Goal: Transaction & Acquisition: Book appointment/travel/reservation

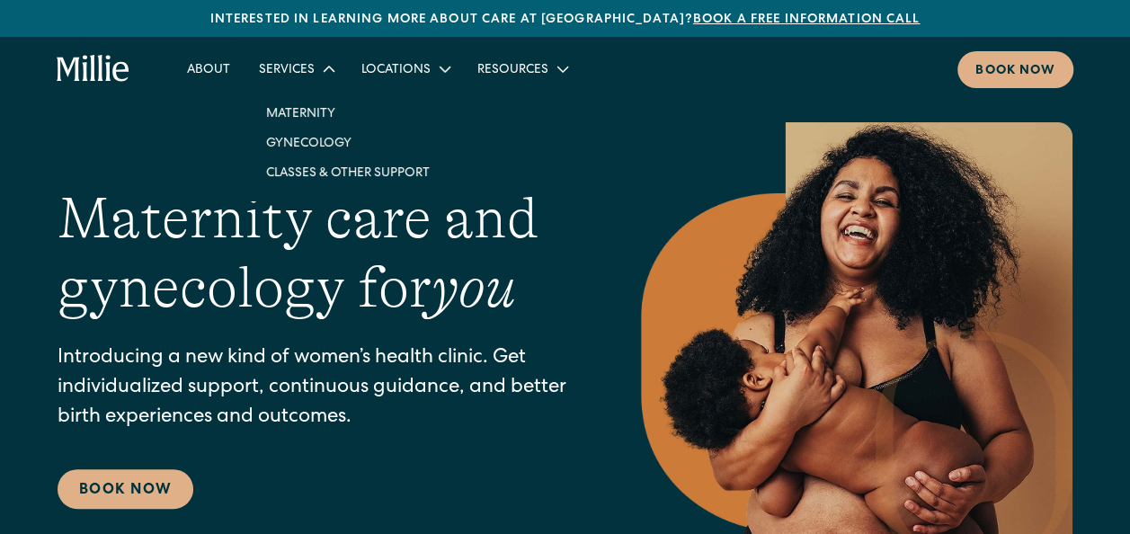
click at [331, 70] on icon at bounding box center [330, 69] width 12 height 6
click at [322, 68] on icon at bounding box center [329, 69] width 22 height 22
click at [326, 146] on link "Gynecology" at bounding box center [348, 143] width 192 height 30
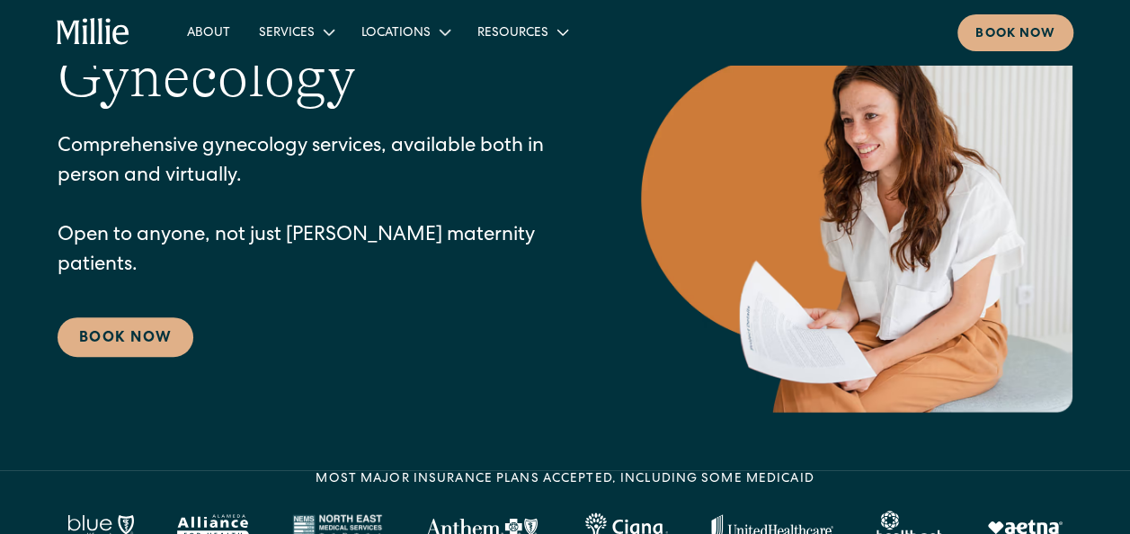
scroll to position [136, 0]
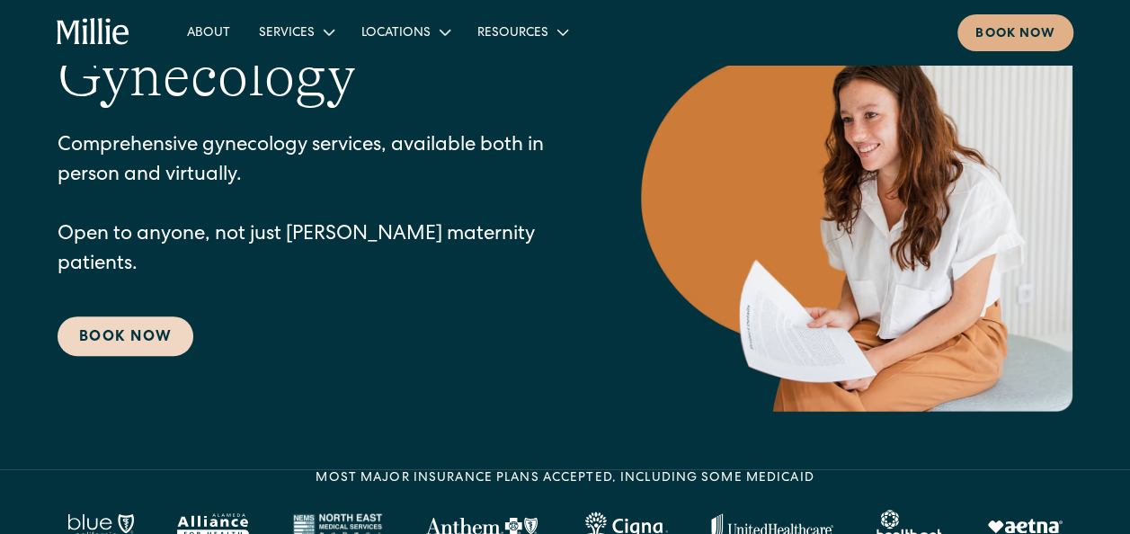
click at [149, 323] on link "Book Now" at bounding box center [126, 337] width 136 height 40
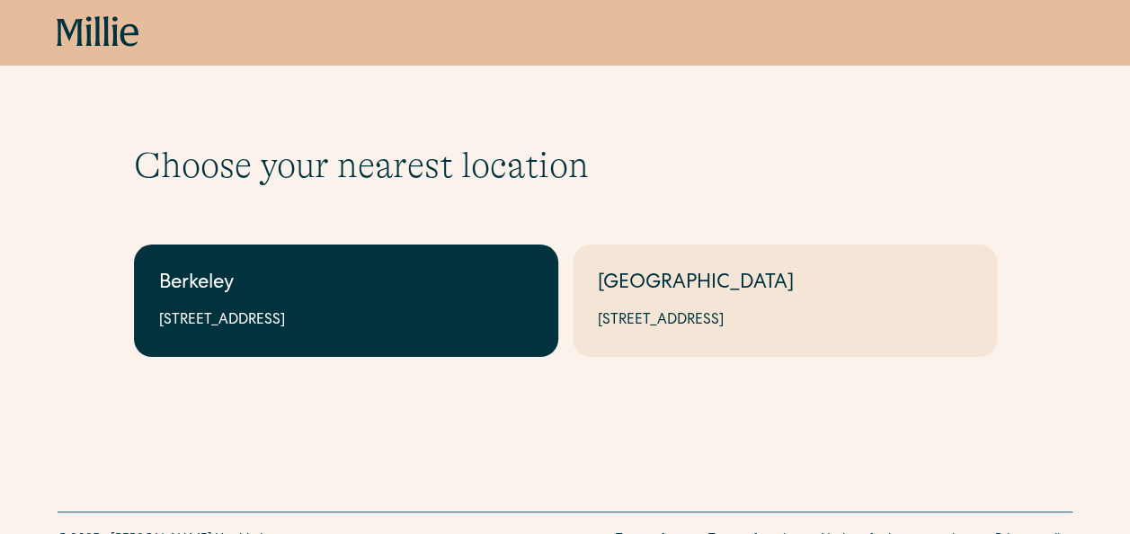
click at [461, 305] on link "Berkeley 2999 Regent St, Suite 524, Berkeley, CA 94705" at bounding box center [346, 301] width 424 height 112
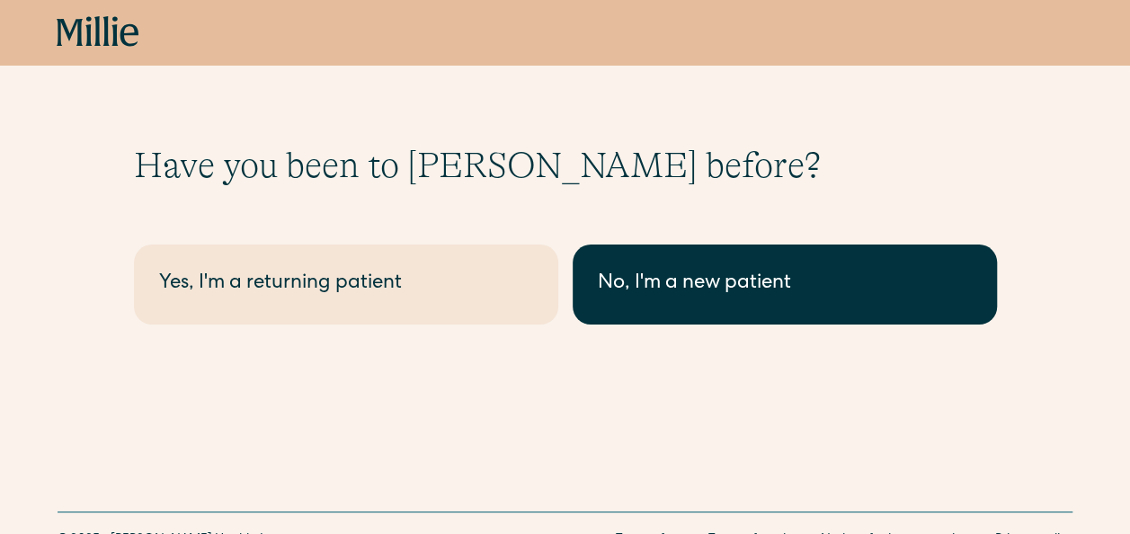
click at [663, 296] on div "No, I'm a new patient" at bounding box center [785, 285] width 374 height 30
